Goal: Book appointment/travel/reservation

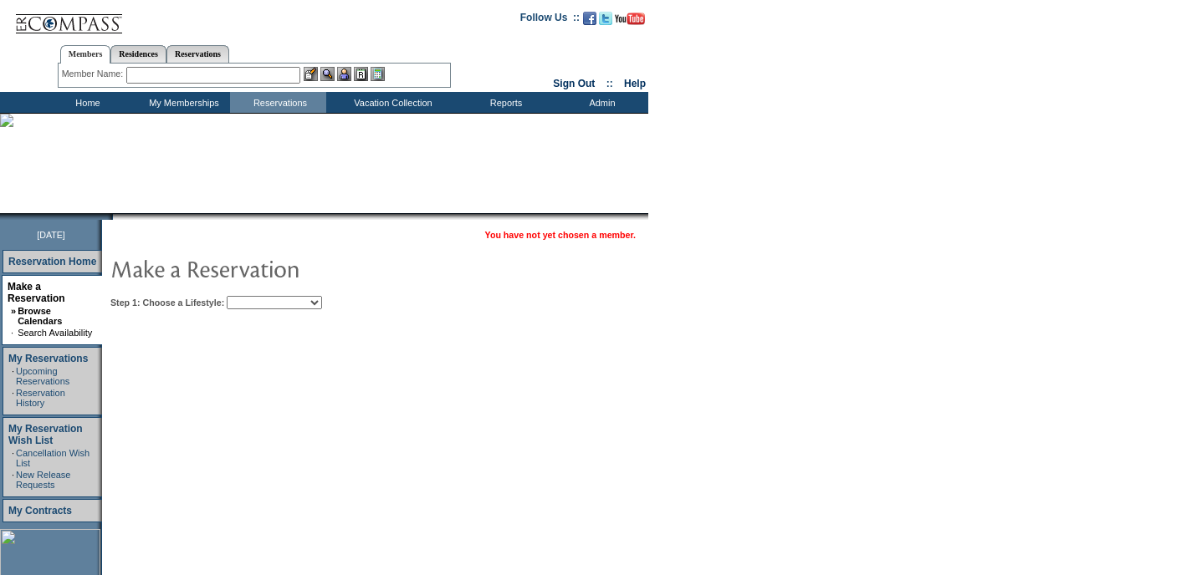
click at [281, 304] on select "Beach Leisure Metropolitan Mountain OIAL for Adventure OIAL for Couples OIAL fo…" at bounding box center [274, 302] width 95 height 13
select select "Leisure"
click at [255, 296] on select "Beach Leisure Metropolitan Mountain OIAL for Adventure OIAL for Couples OIAL fo…" at bounding box center [274, 302] width 95 height 13
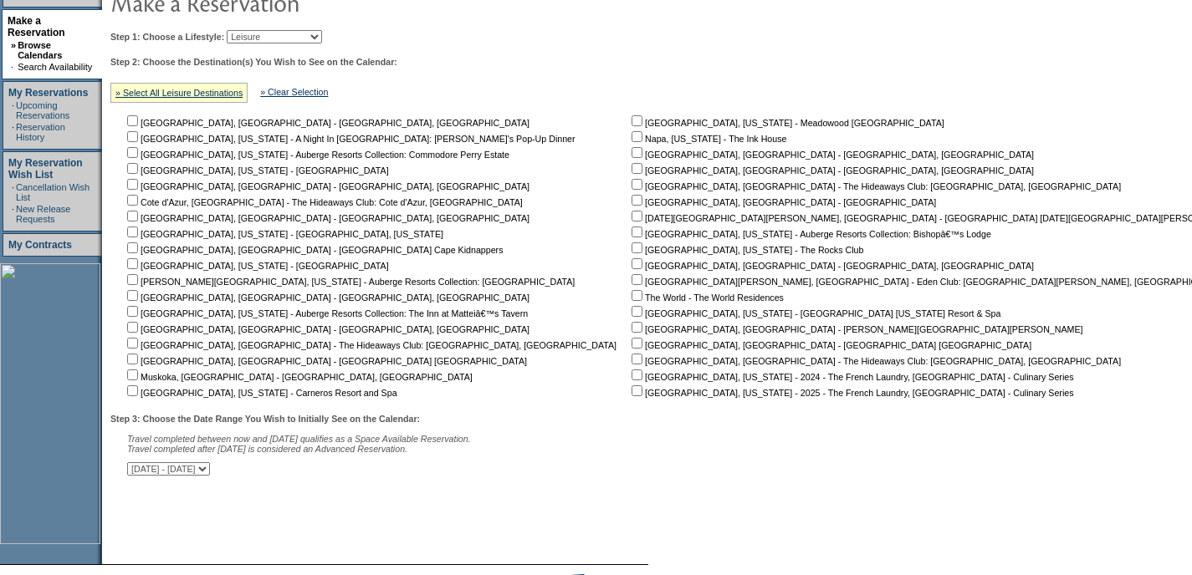
scroll to position [300, 0]
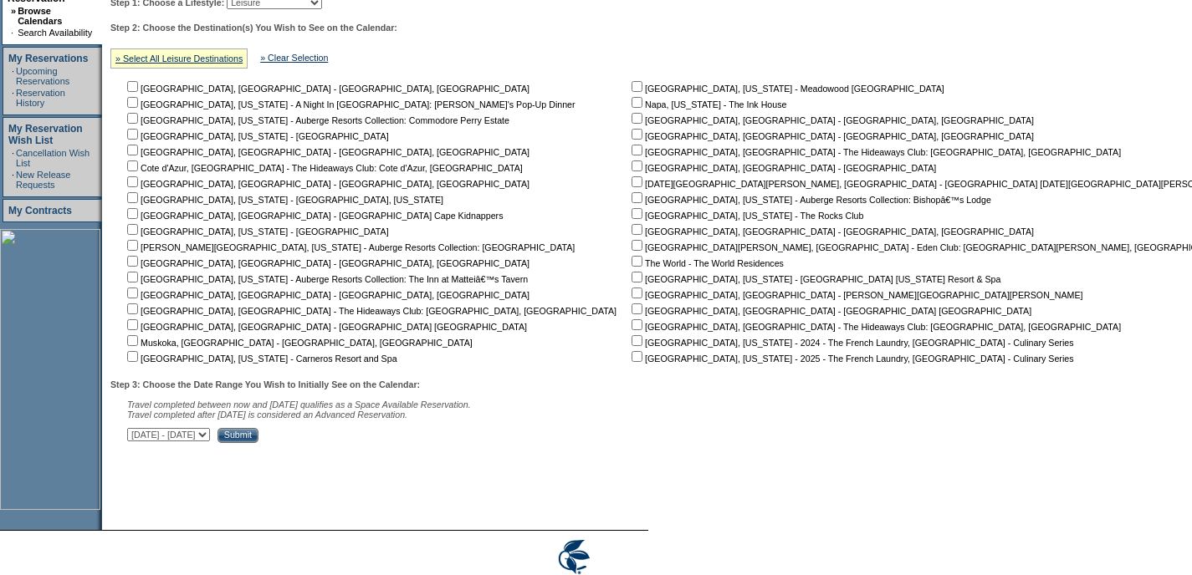
click at [631, 314] on input "checkbox" at bounding box center [636, 309] width 11 height 11
checkbox input "true"
click at [631, 323] on input "checkbox" at bounding box center [636, 324] width 11 height 11
checkbox input "true"
click at [258, 437] on input "Submit" at bounding box center [237, 435] width 41 height 15
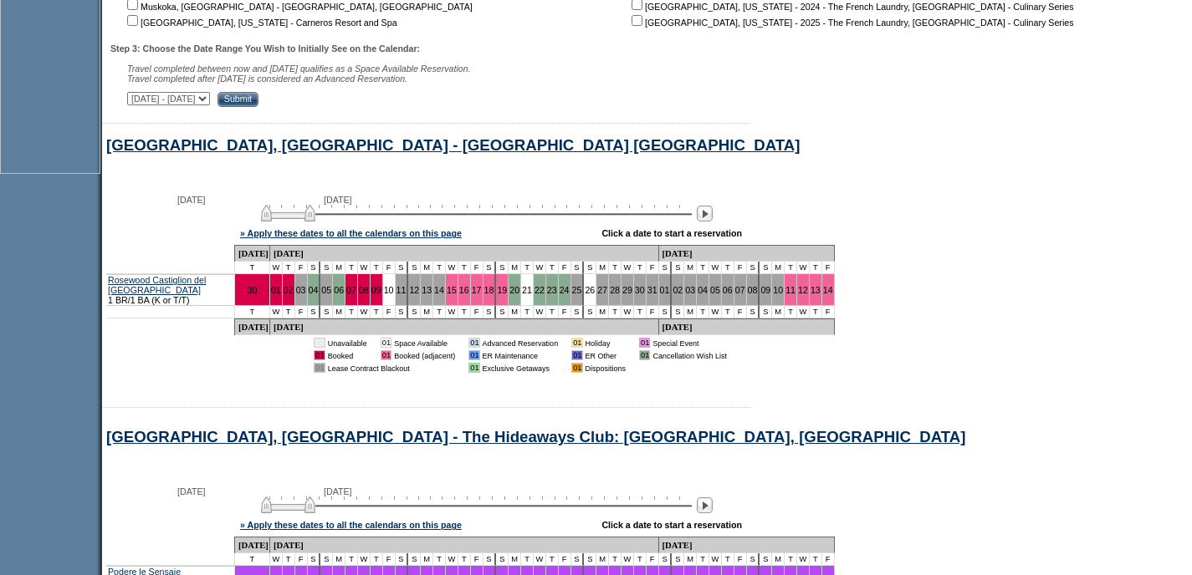
scroll to position [647, 0]
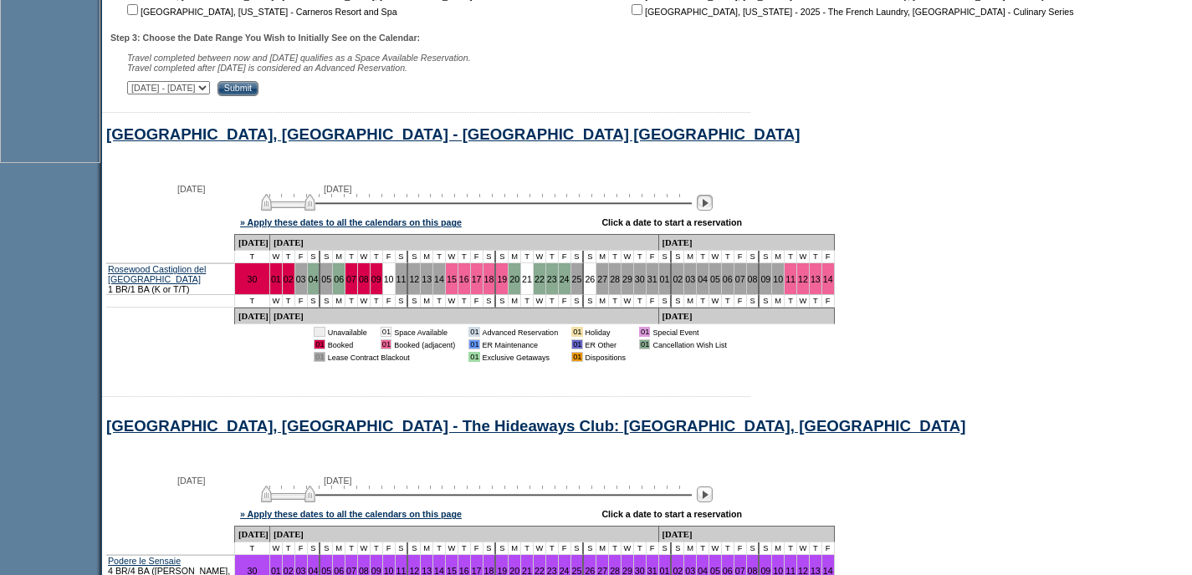
click at [713, 209] on img at bounding box center [705, 203] width 16 height 16
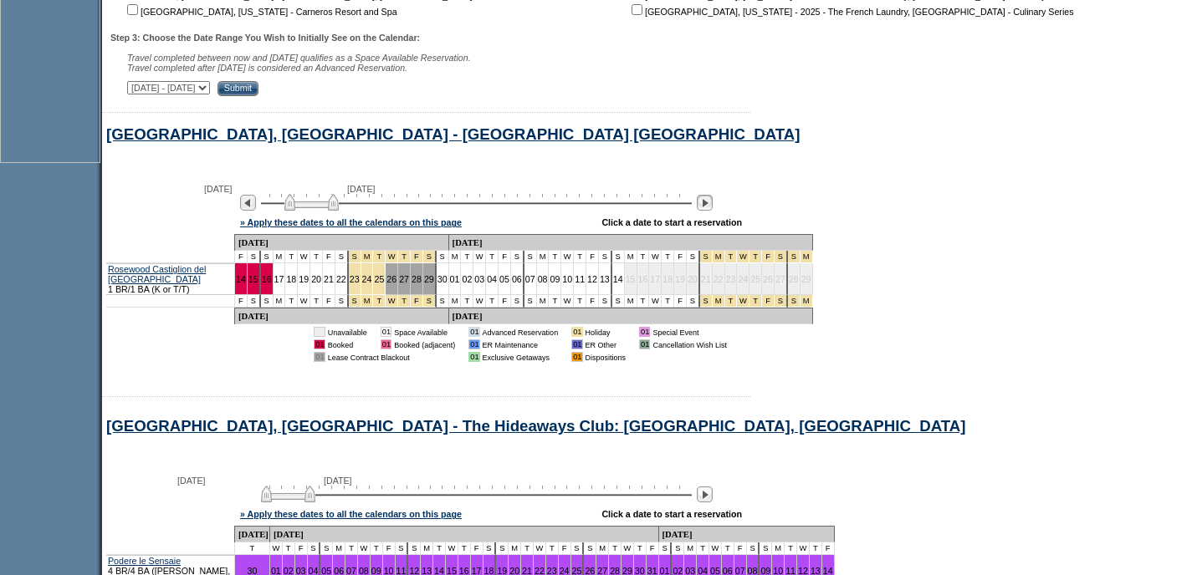
click at [713, 209] on img at bounding box center [705, 203] width 16 height 16
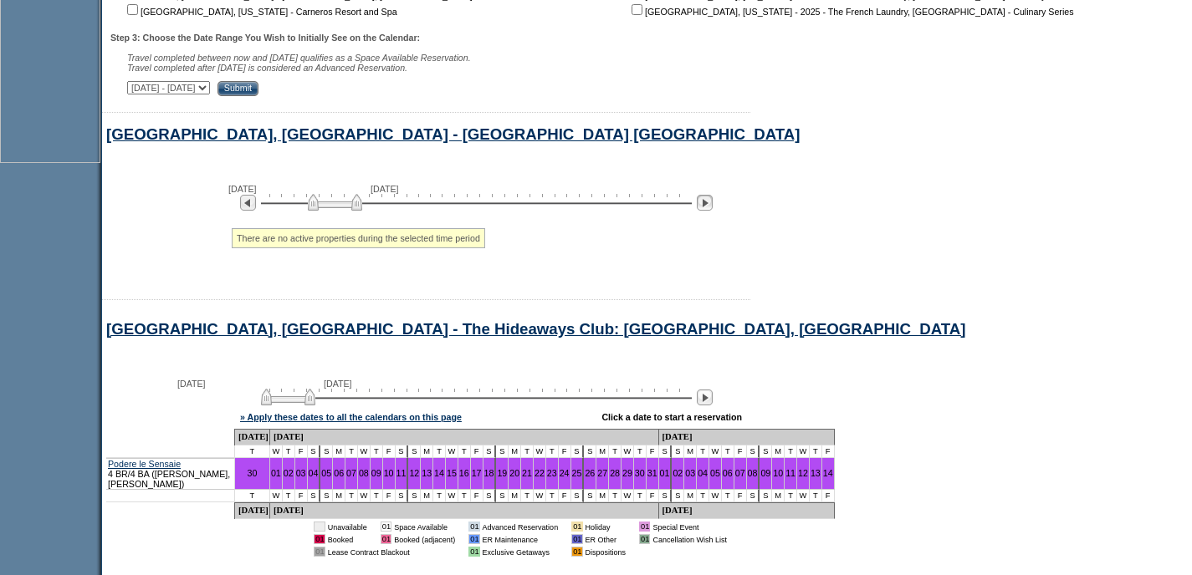
click at [713, 208] on img at bounding box center [705, 203] width 16 height 16
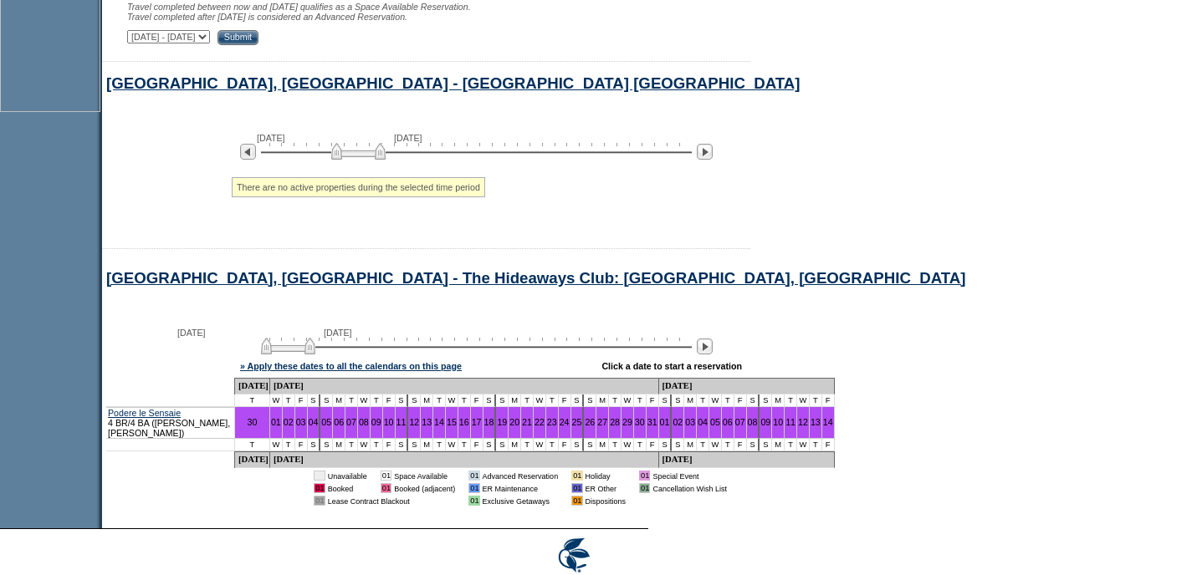
scroll to position [443, 0]
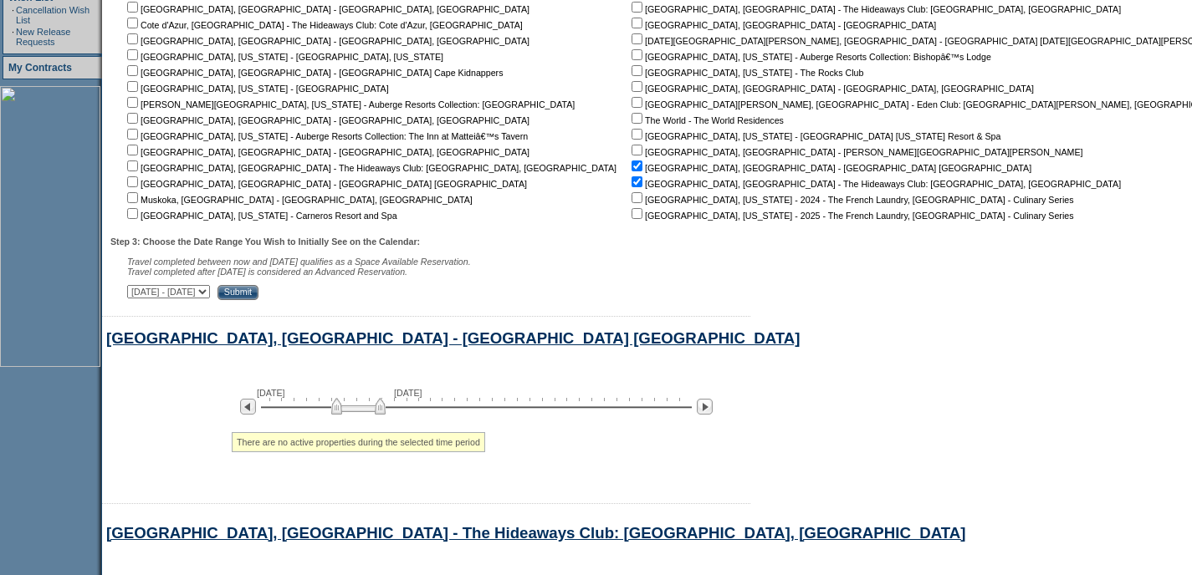
click at [631, 148] on input "checkbox" at bounding box center [636, 150] width 11 height 11
checkbox input "true"
click at [631, 181] on input "checkbox" at bounding box center [636, 181] width 11 height 11
checkbox input "false"
click at [367, 288] on div "Step 3: Choose the Date Range You Wish to Initially See on the Calendar: Travel…" at bounding box center [677, 269] width 1135 height 64
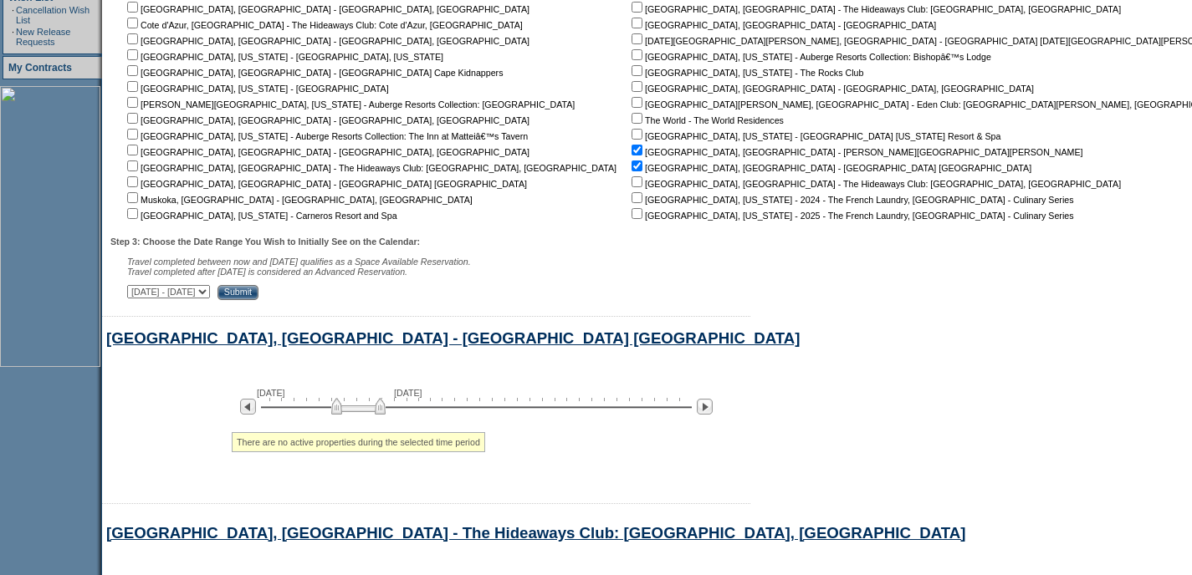
click at [258, 290] on input "Submit" at bounding box center [237, 292] width 41 height 15
